Goal: Task Accomplishment & Management: Use online tool/utility

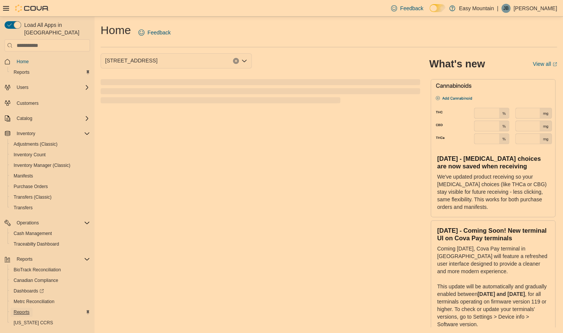
click at [21, 309] on span "Reports" at bounding box center [22, 312] width 16 height 6
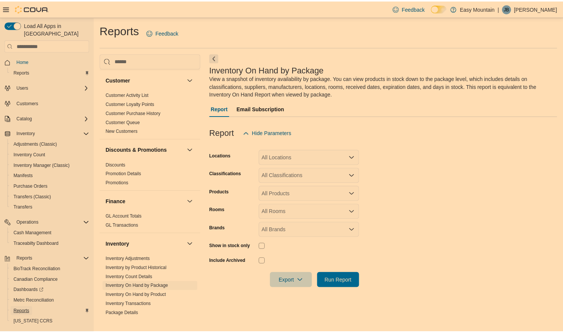
scroll to position [151, 0]
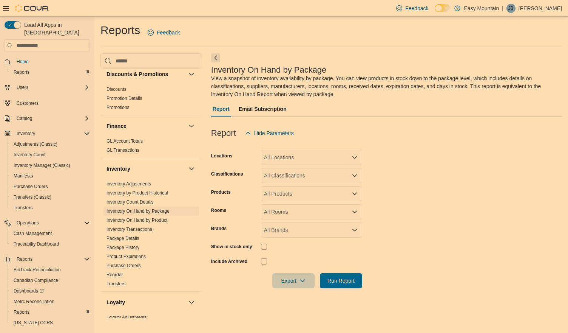
click at [156, 211] on link "Inventory On Hand by Package" at bounding box center [138, 210] width 63 height 5
click at [322, 158] on div "All Locations" at bounding box center [311, 157] width 101 height 15
click at [311, 172] on div "Easy Mountain" at bounding box center [312, 170] width 92 height 8
click at [311, 172] on span "[STREET_ADDRESS]" at bounding box center [303, 170] width 52 height 8
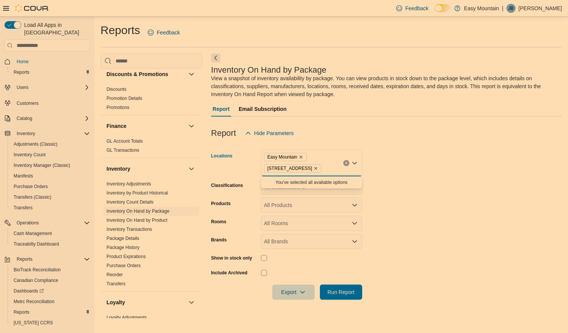
click at [411, 176] on form "Locations Easy Mountain [STREET_ADDRESS] Combo box. Selected. [GEOGRAPHIC_DATA]…" at bounding box center [386, 220] width 351 height 159
click at [328, 186] on div "All Classifications" at bounding box center [311, 186] width 101 height 15
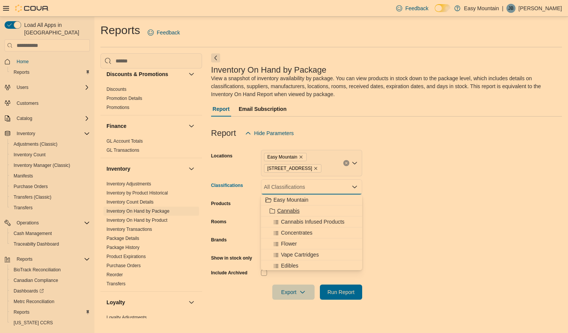
click at [283, 210] on span "Cannabis" at bounding box center [288, 211] width 22 height 8
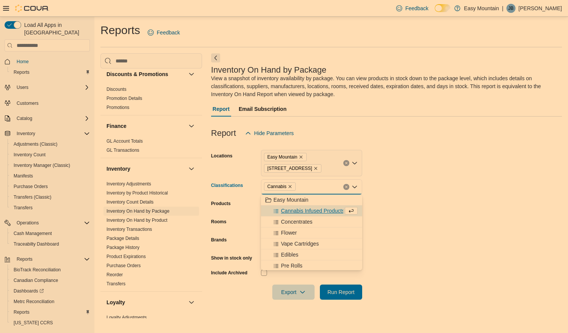
click at [238, 258] on label "Show in stock only" at bounding box center [231, 258] width 41 height 6
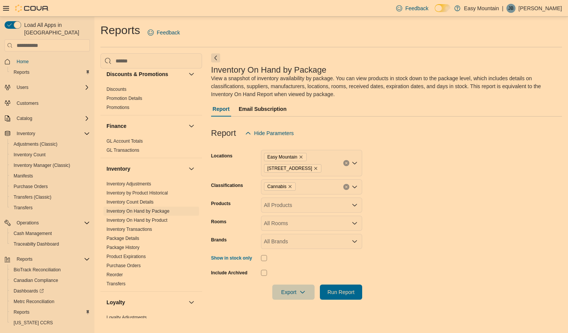
click at [263, 253] on div at bounding box center [311, 258] width 101 height 12
click at [339, 289] on span "Run Report" at bounding box center [341, 292] width 27 height 8
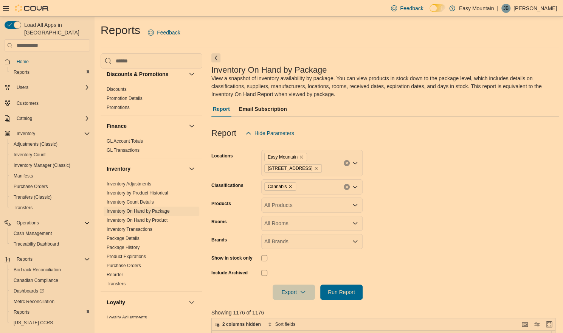
scroll to position [227, 0]
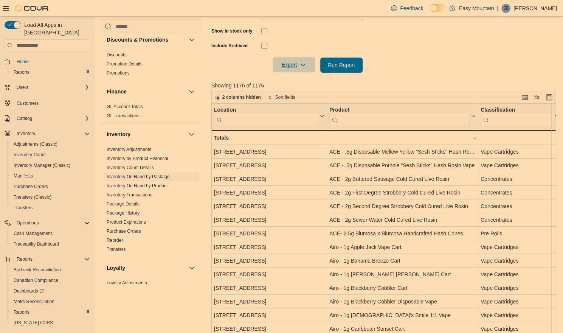
click at [284, 62] on span "Export" at bounding box center [293, 64] width 33 height 15
click at [292, 82] on span "Export to Excel" at bounding box center [295, 80] width 34 height 6
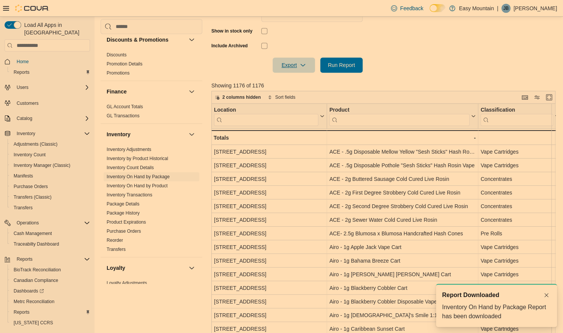
scroll to position [0, 0]
